Goal: Task Accomplishment & Management: Manage account settings

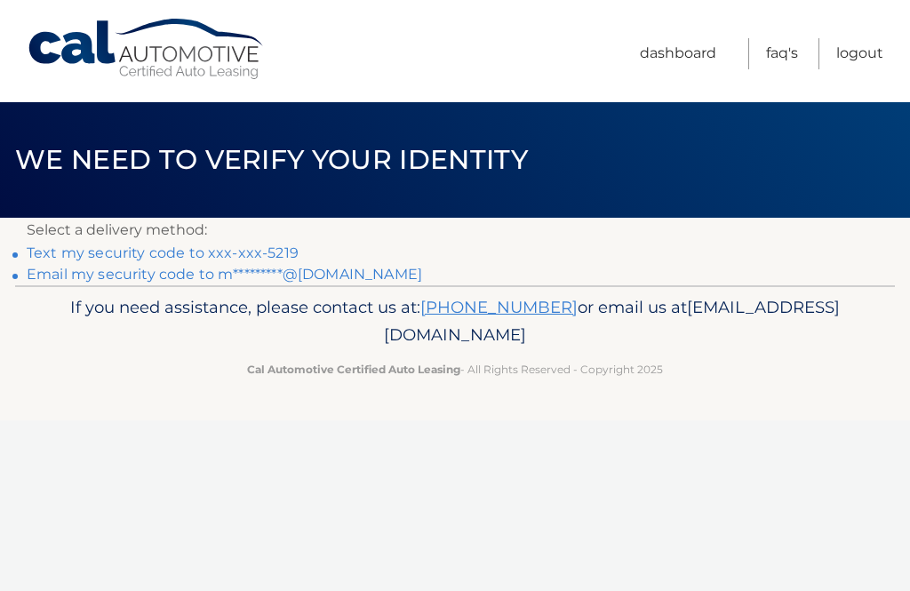
click at [204, 251] on link "Text my security code to xxx-xxx-5219" at bounding box center [163, 252] width 272 height 17
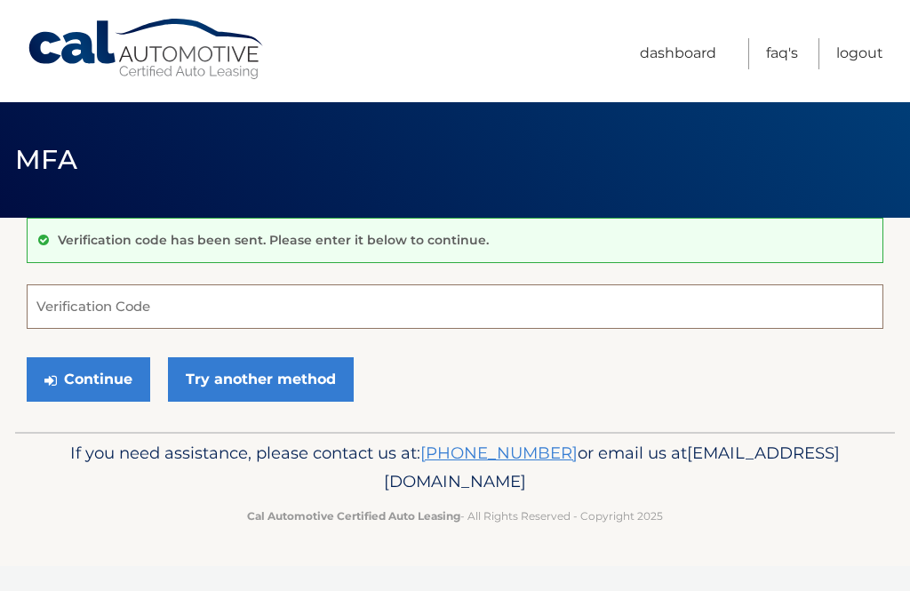
click at [114, 300] on input "Verification Code" at bounding box center [455, 306] width 856 height 44
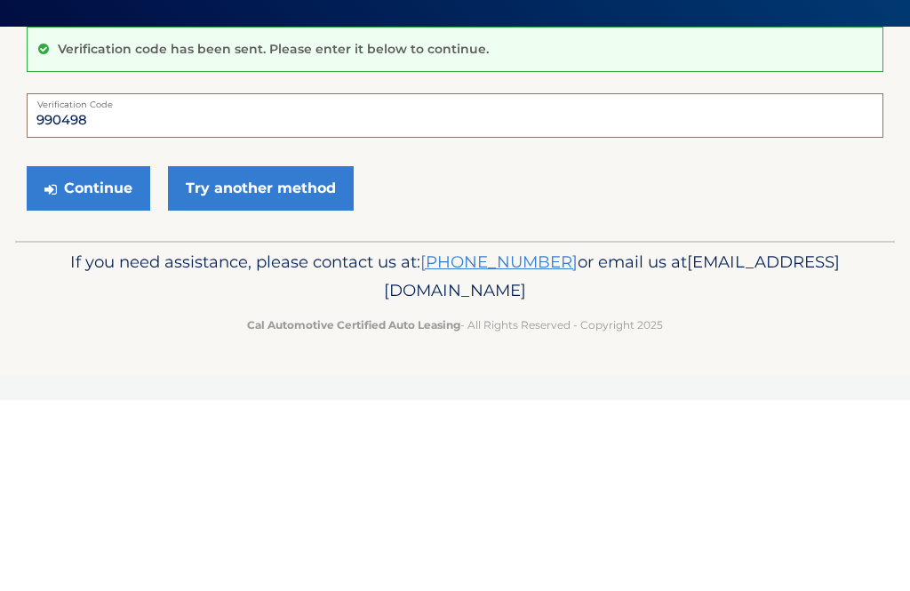
type input "990498"
click at [91, 357] on button "Continue" at bounding box center [88, 379] width 123 height 44
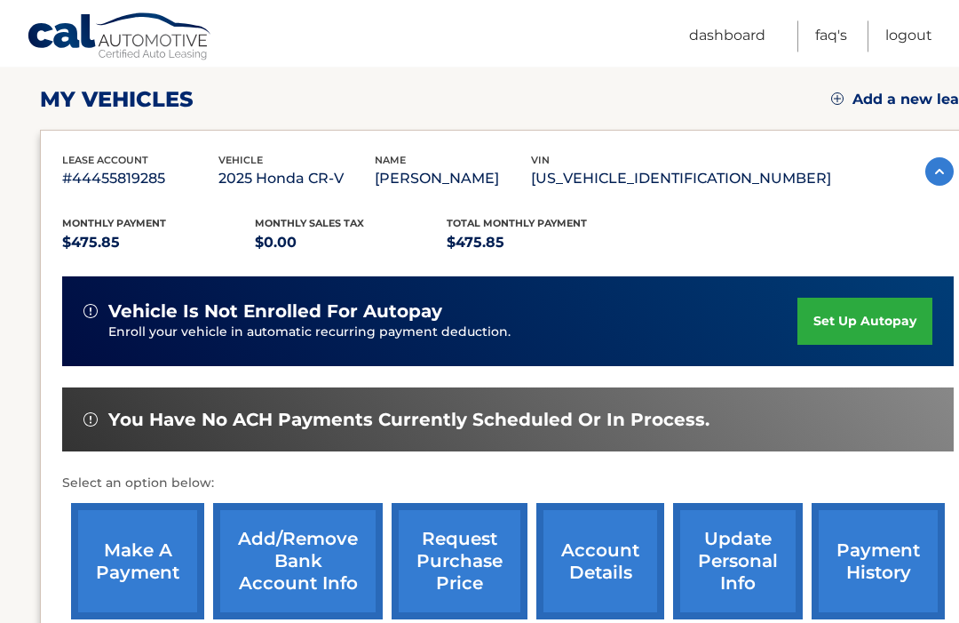
scroll to position [239, 0]
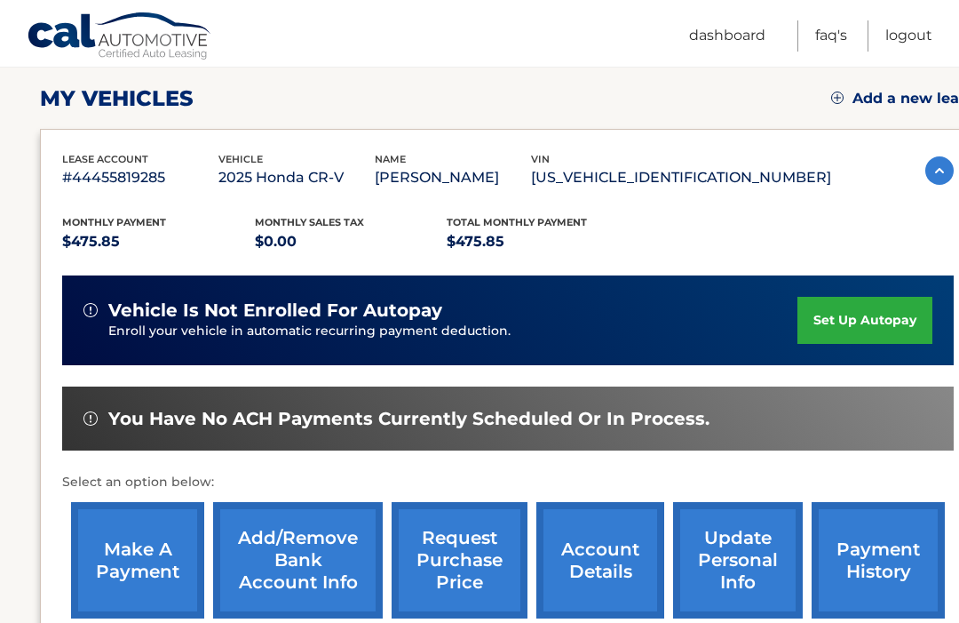
click at [131, 565] on link "make a payment" at bounding box center [137, 560] width 133 height 116
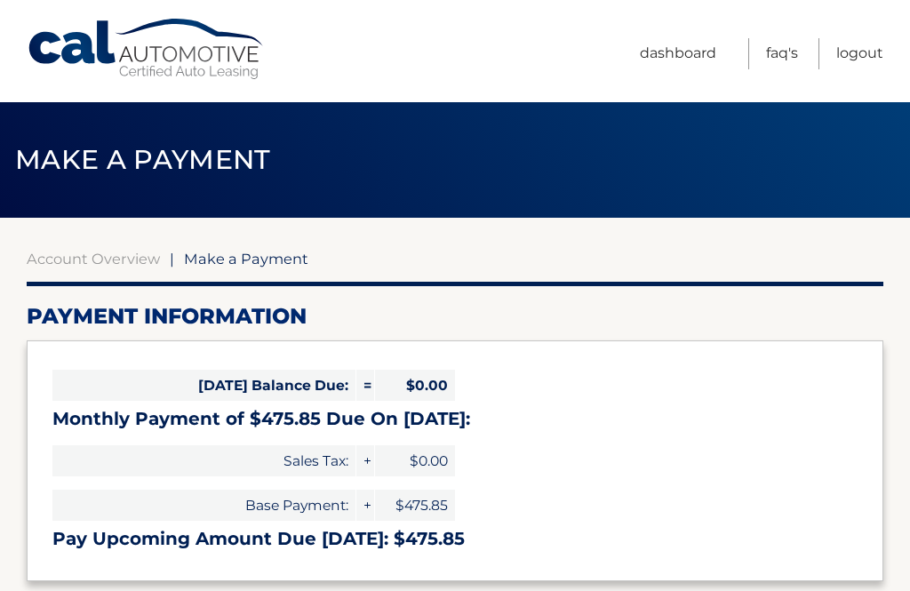
select select "Njc2MjQzYWYtY2VmOS00YzY4LTk2MmYtYjdmMGE0ODY5OGY5"
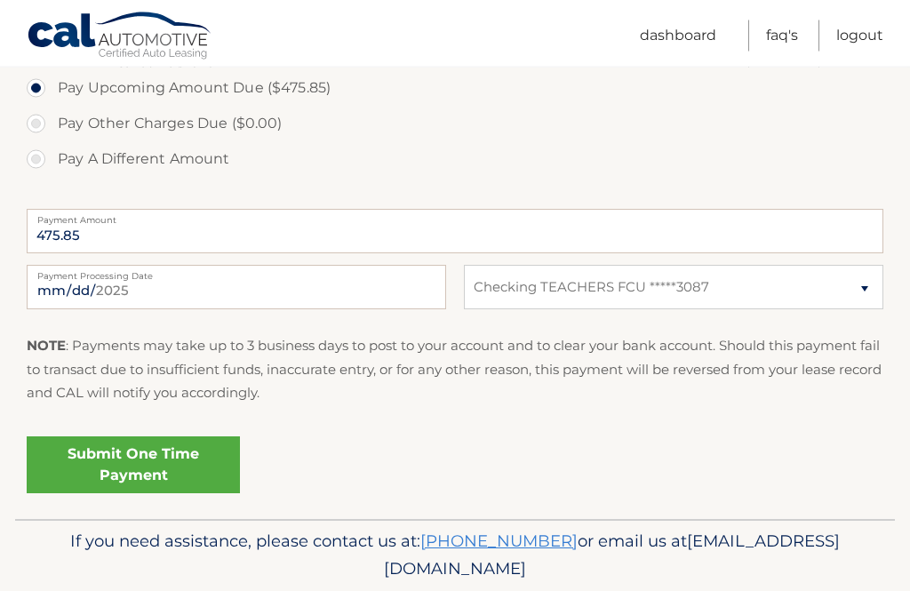
scroll to position [616, 0]
click at [147, 457] on link "Submit One Time Payment" at bounding box center [133, 463] width 213 height 57
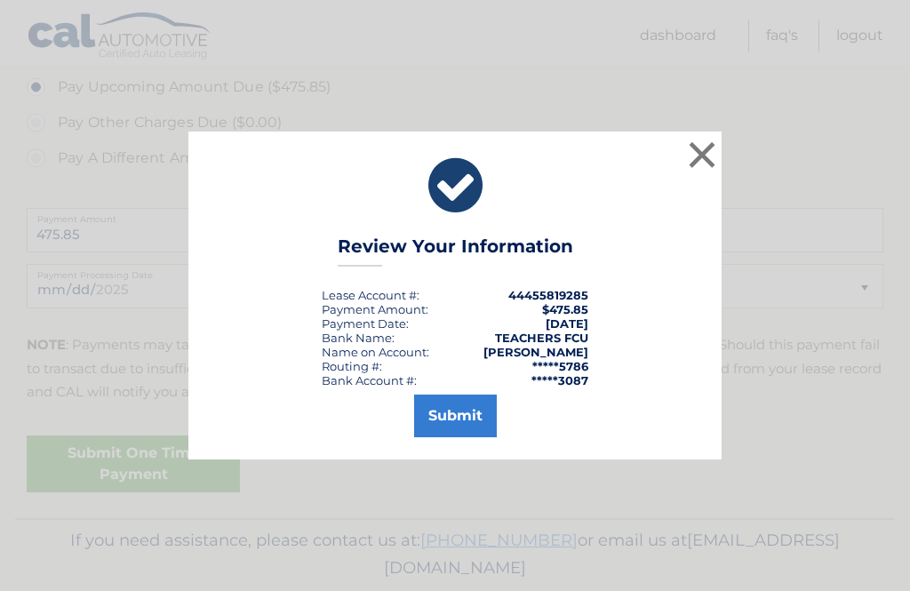
click at [449, 437] on button "Submit" at bounding box center [455, 415] width 83 height 43
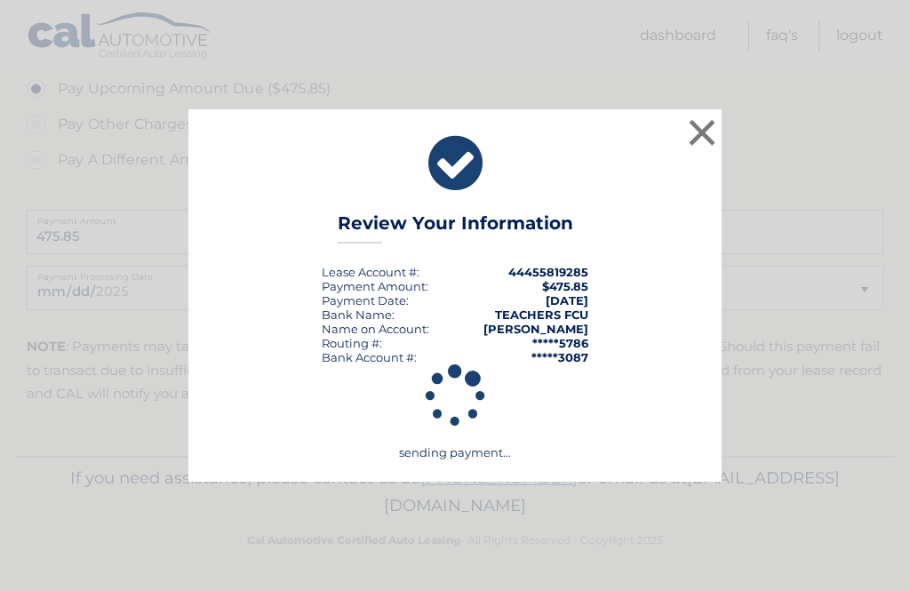
scroll to position [553, 0]
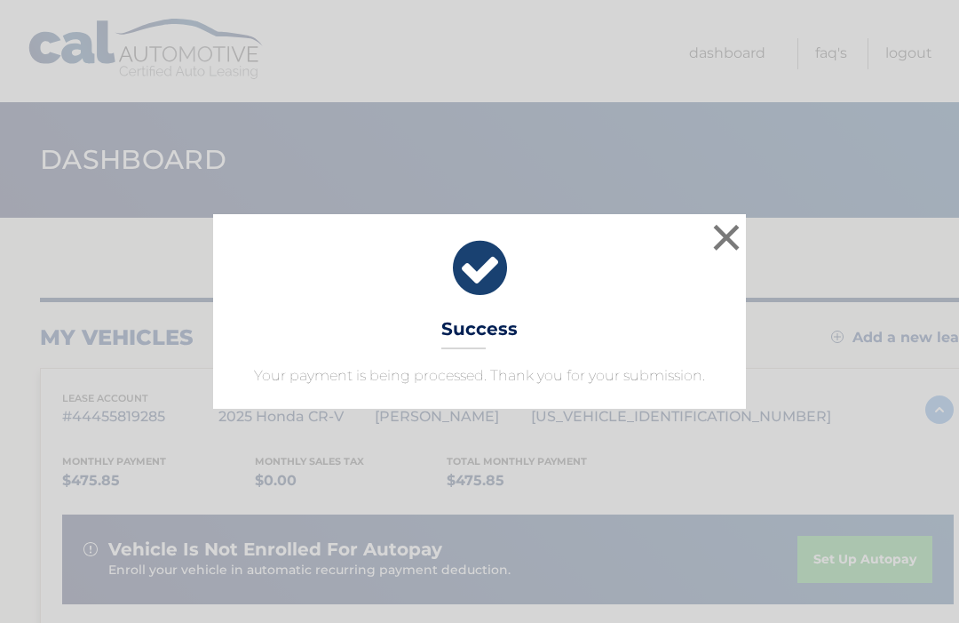
scroll to position [5, 0]
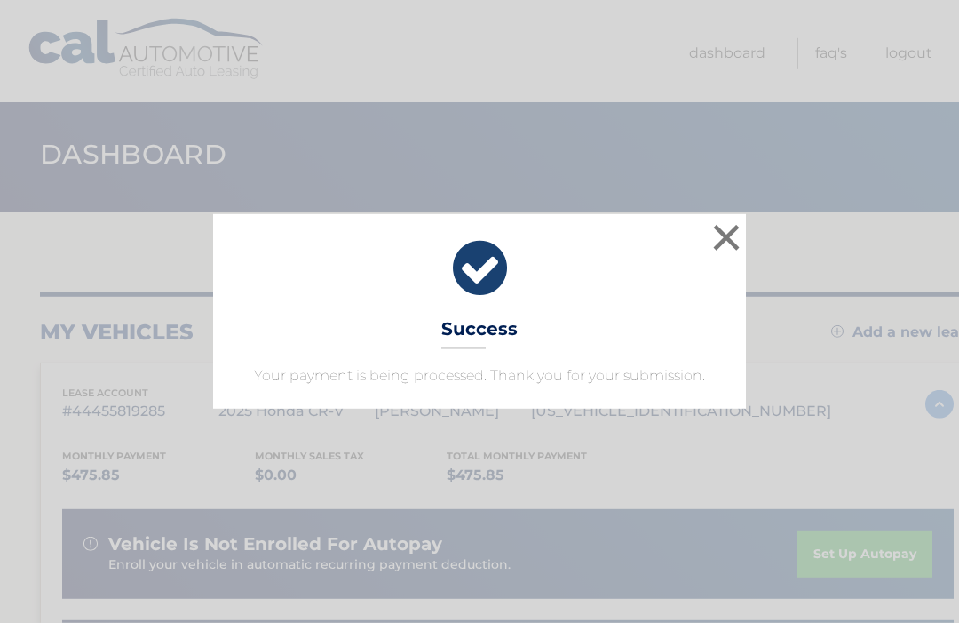
click at [732, 231] on button "×" at bounding box center [727, 237] width 36 height 36
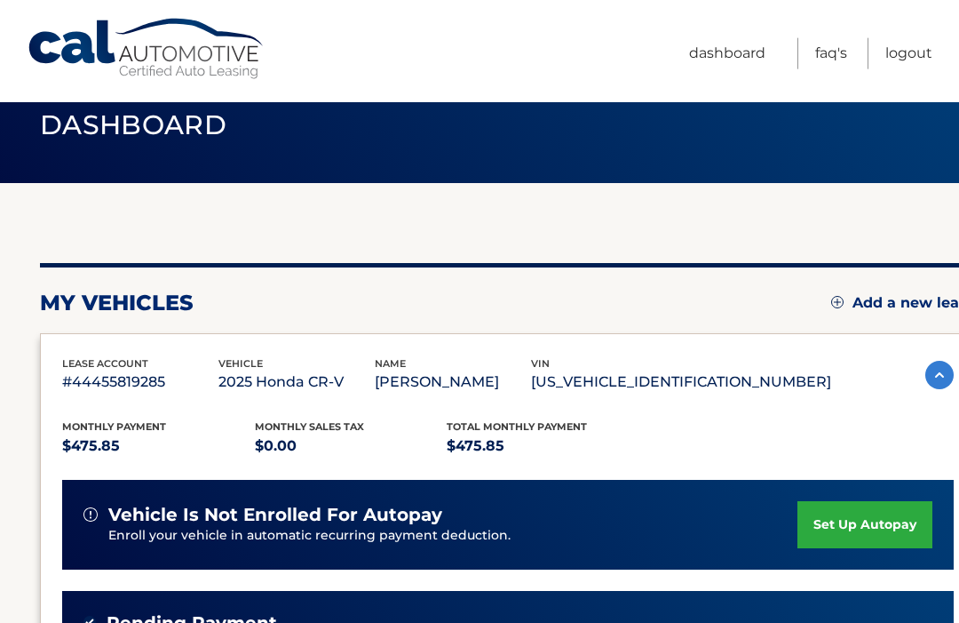
scroll to position [19, 0]
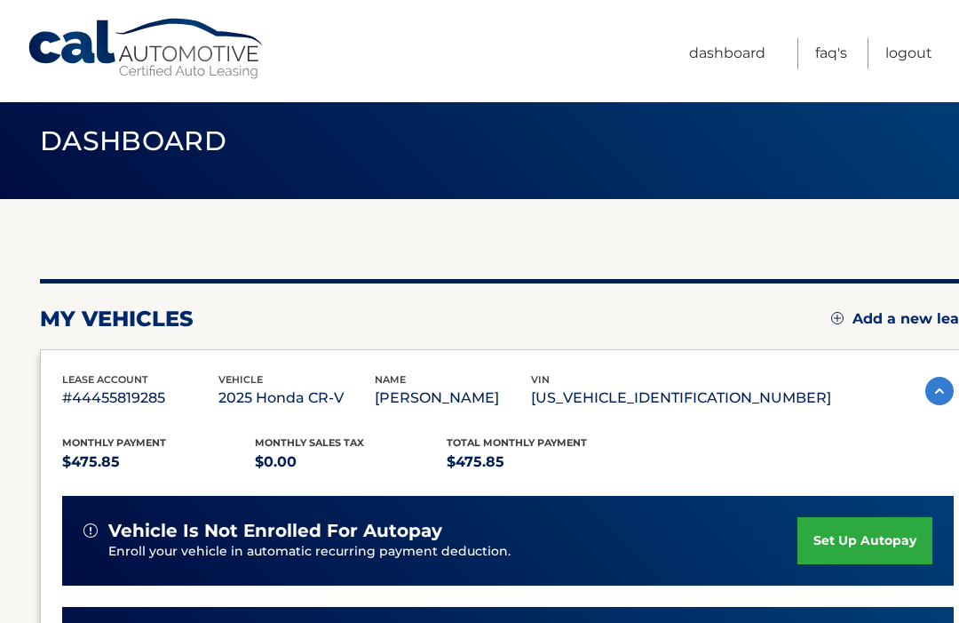
click at [902, 53] on link "Logout" at bounding box center [909, 53] width 47 height 31
